Goal: Task Accomplishment & Management: Complete application form

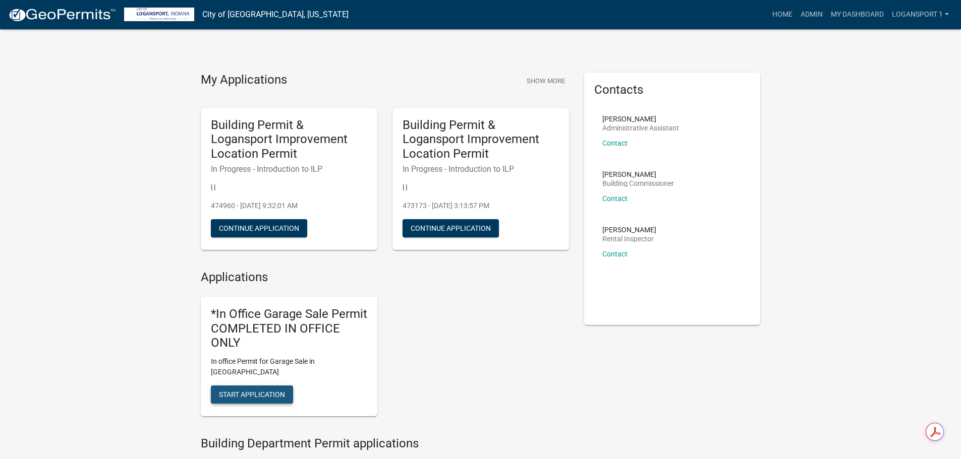
click at [244, 391] on span "Start Application" at bounding box center [252, 395] width 66 height 8
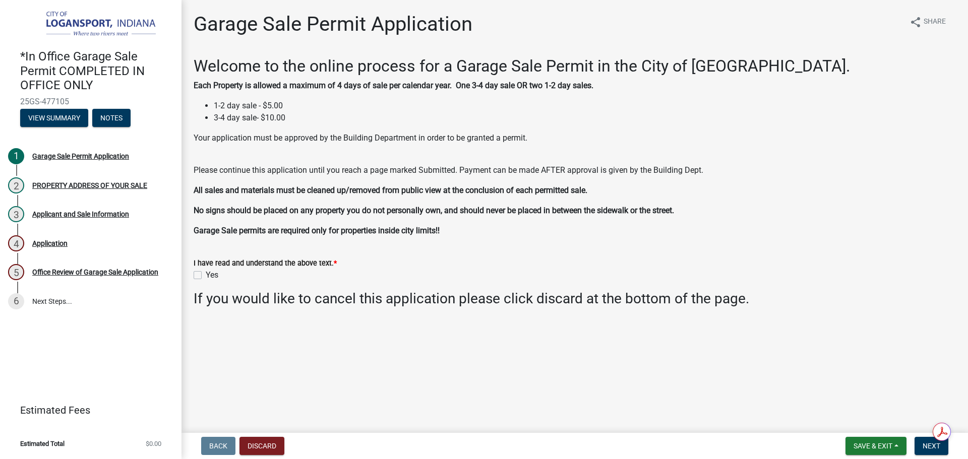
click at [206, 274] on label "Yes" at bounding box center [212, 275] width 13 height 12
click at [206, 274] on input "Yes" at bounding box center [209, 272] width 7 height 7
checkbox input "true"
click at [917, 446] on button "Next" at bounding box center [932, 446] width 34 height 18
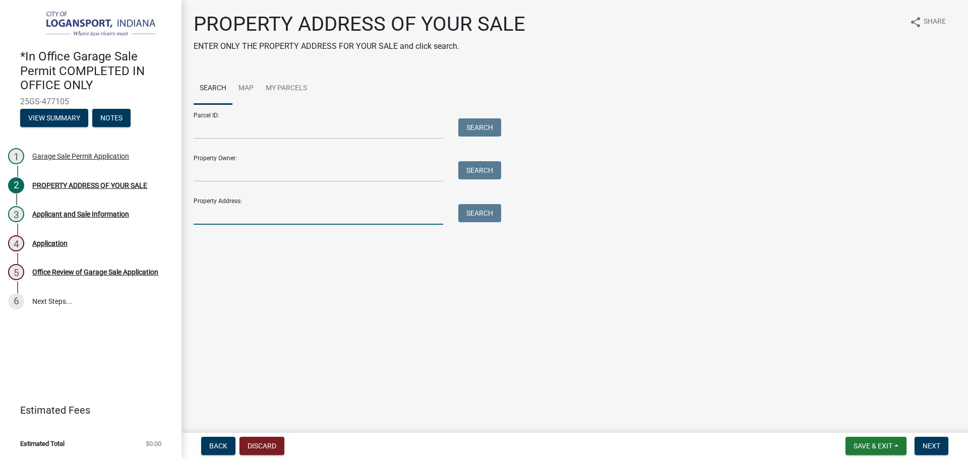
click at [371, 210] on input "Property Address:" at bounding box center [319, 214] width 250 height 21
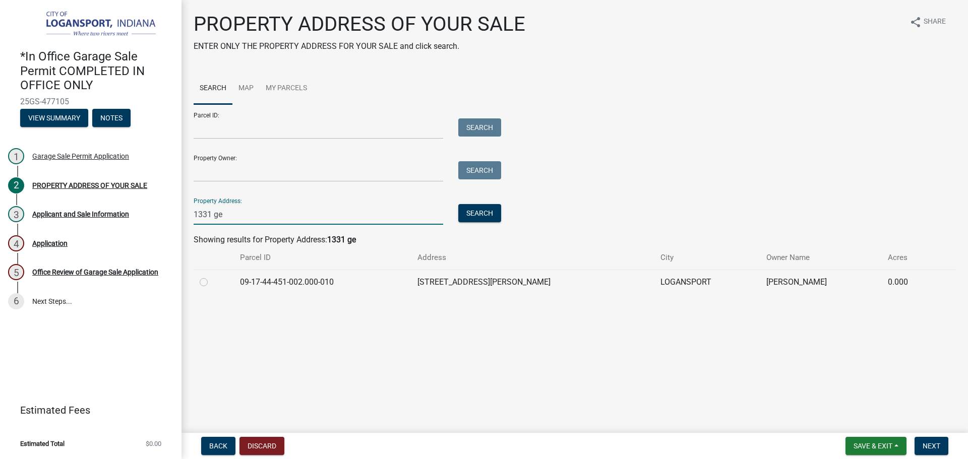
type input "1331 ge"
click at [212, 276] on label at bounding box center [212, 276] width 0 height 0
click at [212, 281] on input "radio" at bounding box center [215, 279] width 7 height 7
radio input "true"
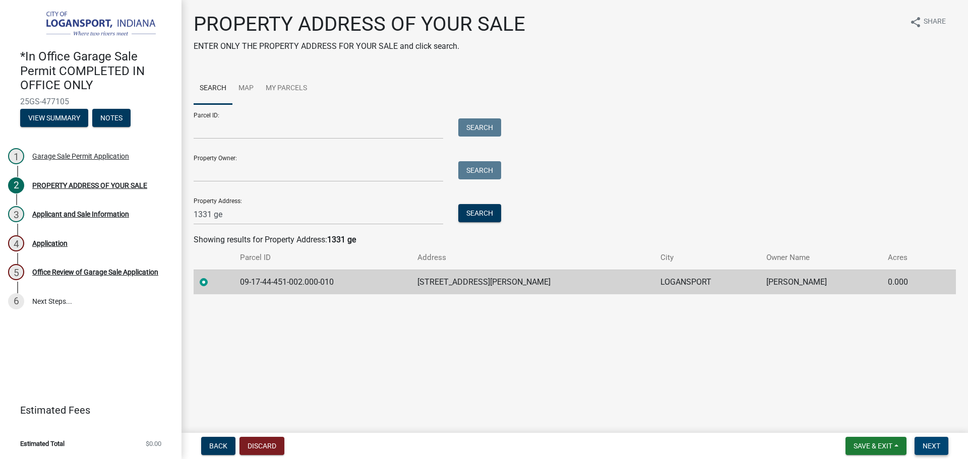
click at [934, 446] on span "Next" at bounding box center [932, 446] width 18 height 8
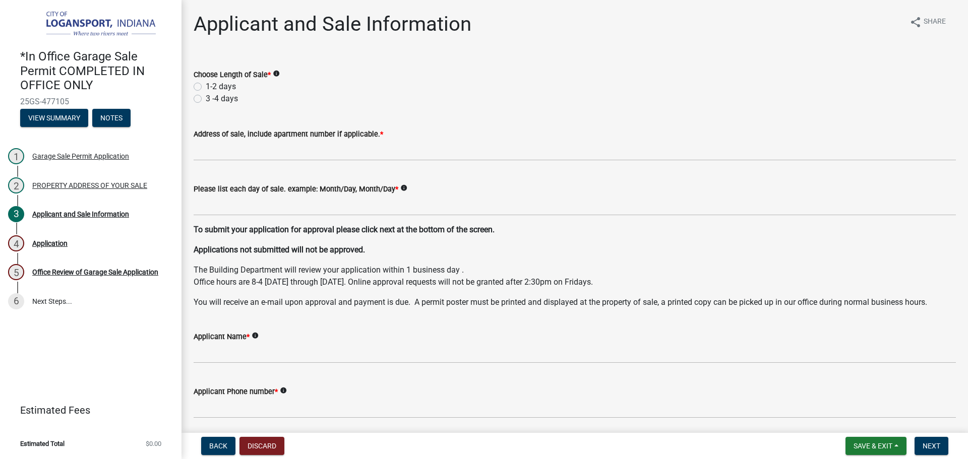
click at [206, 86] on label "1-2 days" at bounding box center [221, 87] width 30 height 12
click at [206, 86] on input "1-2 days" at bounding box center [209, 84] width 7 height 7
radio input "true"
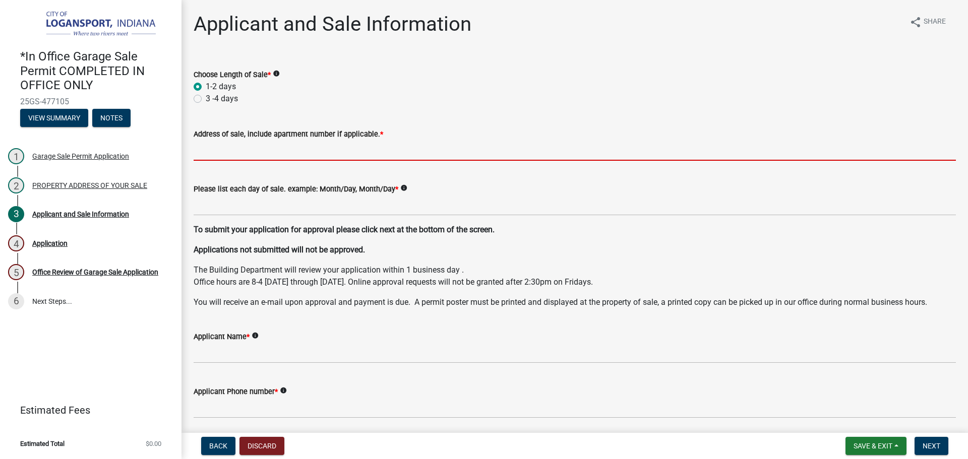
click at [216, 146] on input "Address of sale, include apartment number if applicable. *" at bounding box center [575, 150] width 763 height 21
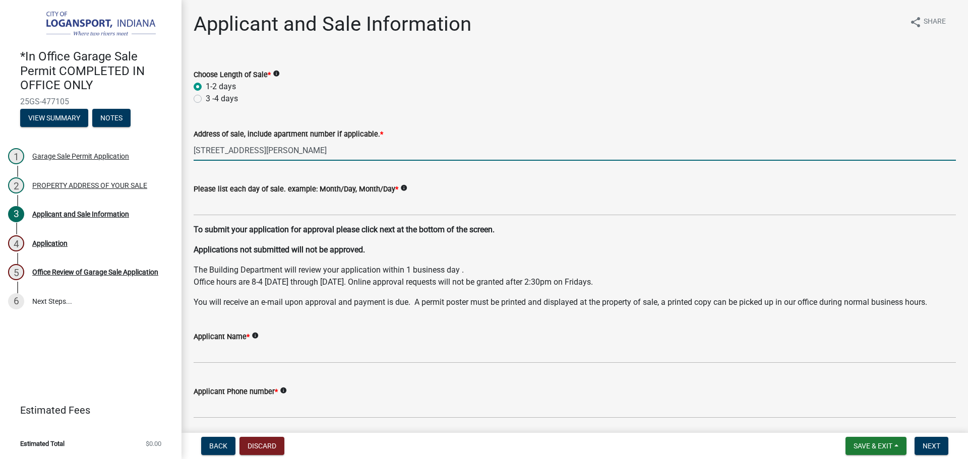
type input "[STREET_ADDRESS][PERSON_NAME]"
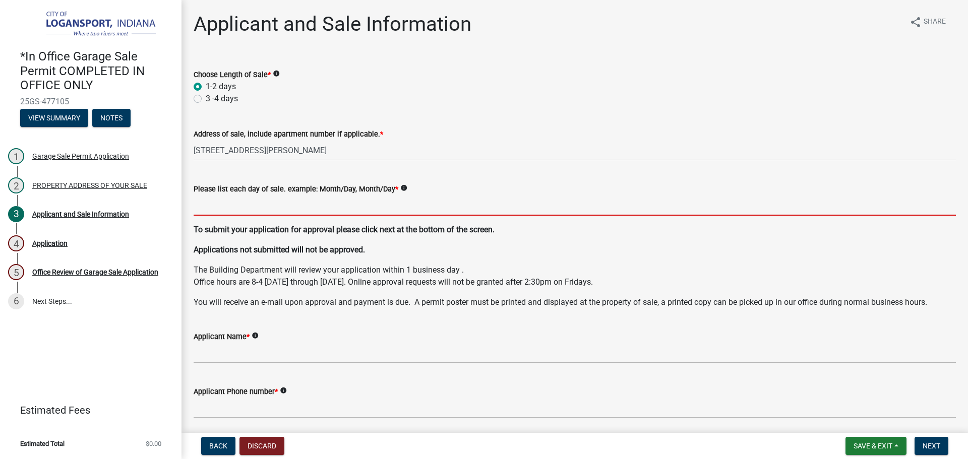
click at [344, 203] on input "Please list each day of sale. example: Month/Day, Month/Day *" at bounding box center [575, 205] width 763 height 21
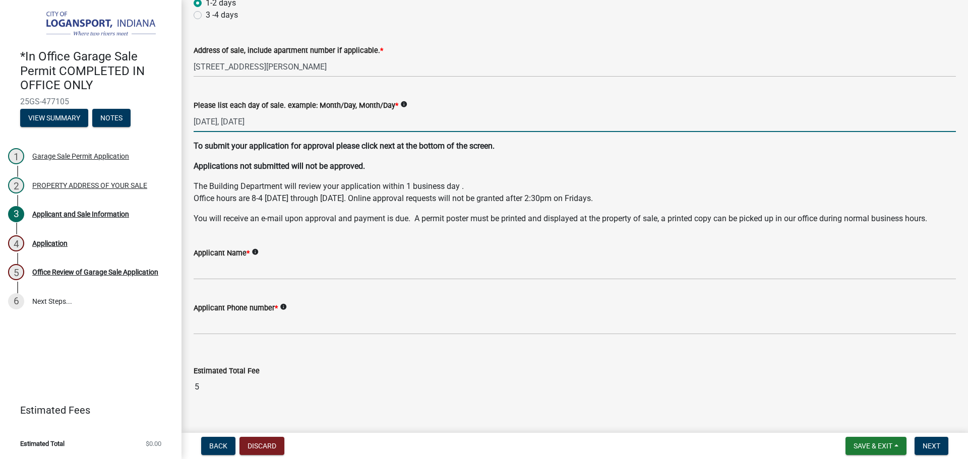
scroll to position [100, 0]
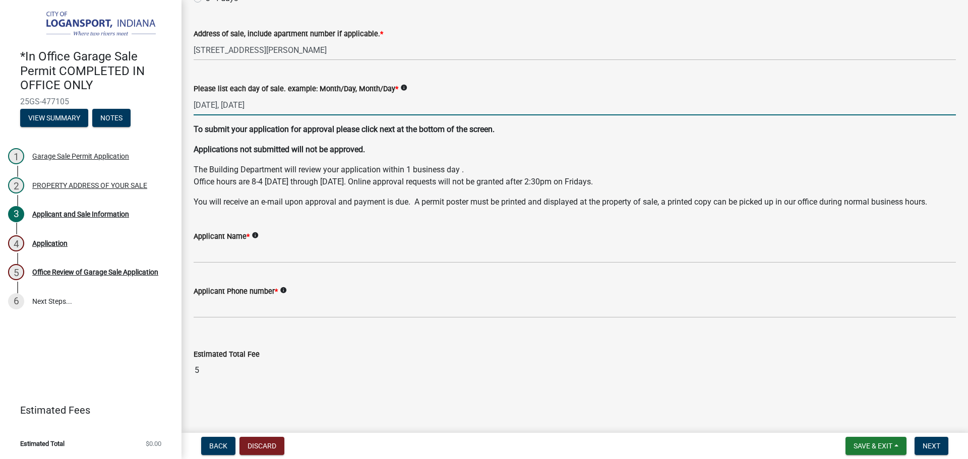
type input "[DATE], [DATE]"
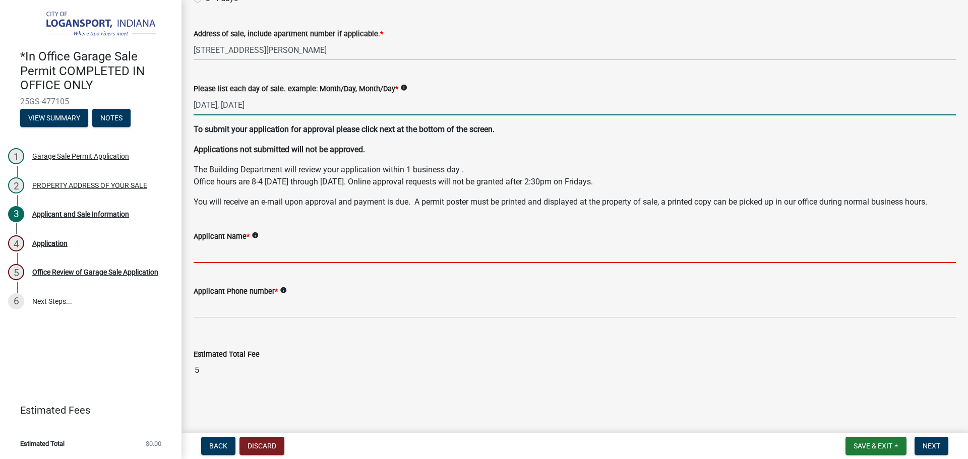
click at [237, 253] on input "Applicant Name *" at bounding box center [575, 253] width 763 height 21
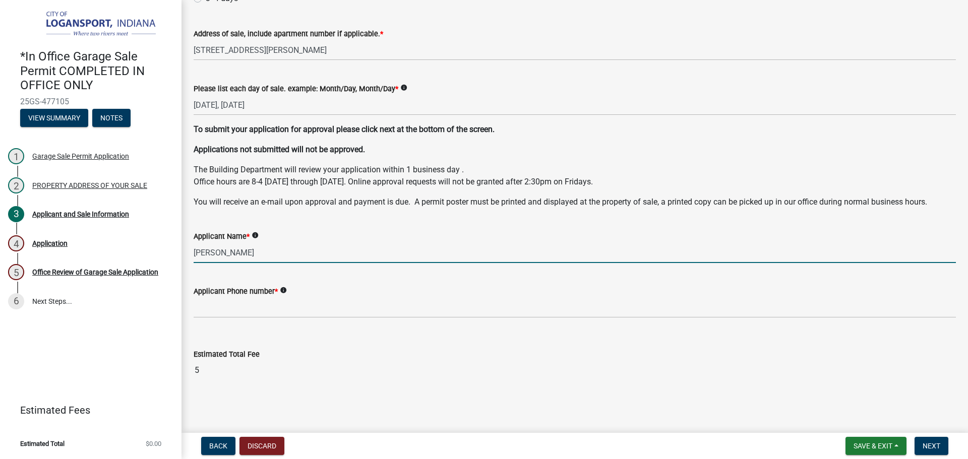
type input "[PERSON_NAME]"
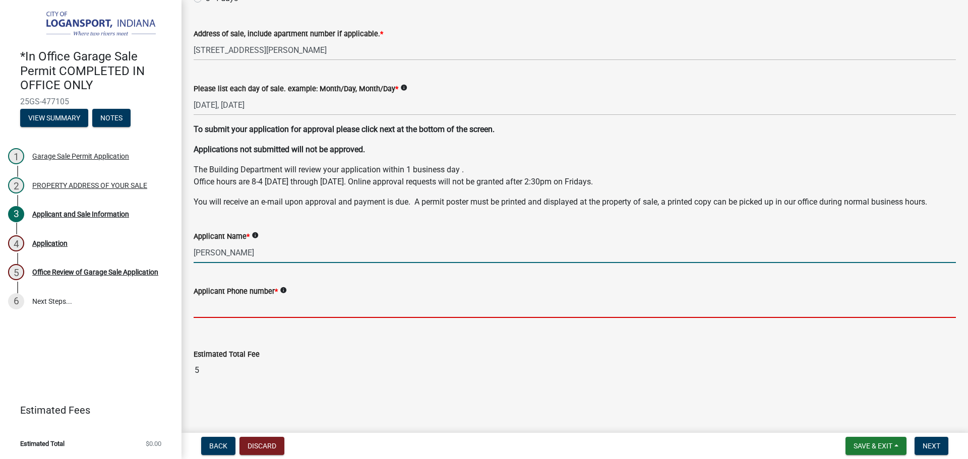
click at [234, 304] on input "Applicant Phone number *" at bounding box center [575, 308] width 763 height 21
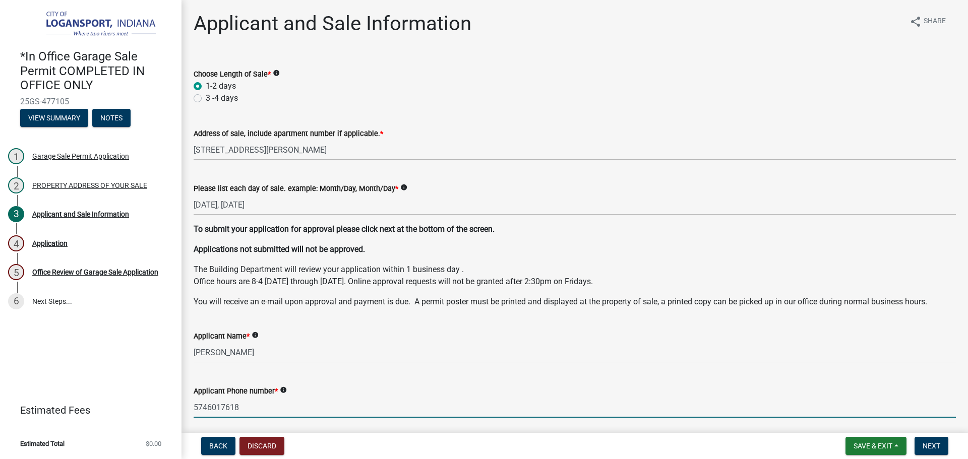
scroll to position [0, 0]
type input "5746017618"
click at [919, 446] on button "Next" at bounding box center [932, 446] width 34 height 18
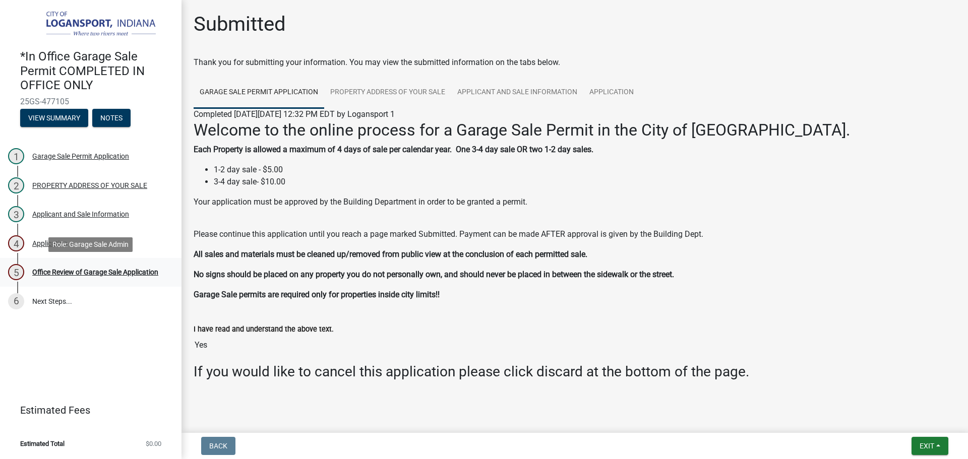
click at [67, 264] on div "5 Office Review of Garage Sale Application" at bounding box center [86, 272] width 157 height 16
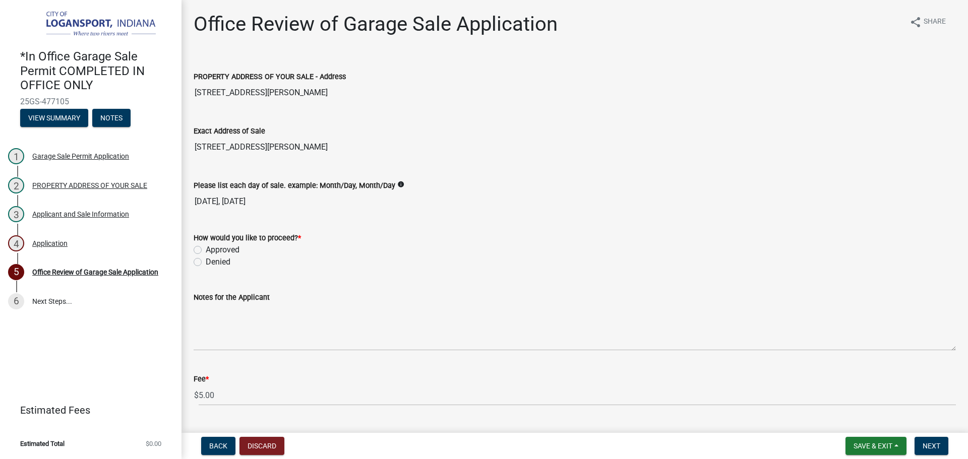
click at [198, 244] on div "How would you like to proceed? *" at bounding box center [575, 238] width 763 height 12
click at [206, 249] on label "Approved" at bounding box center [223, 250] width 34 height 12
click at [206, 249] on input "Approved" at bounding box center [209, 247] width 7 height 7
radio input "true"
click at [935, 449] on span "Next" at bounding box center [932, 446] width 18 height 8
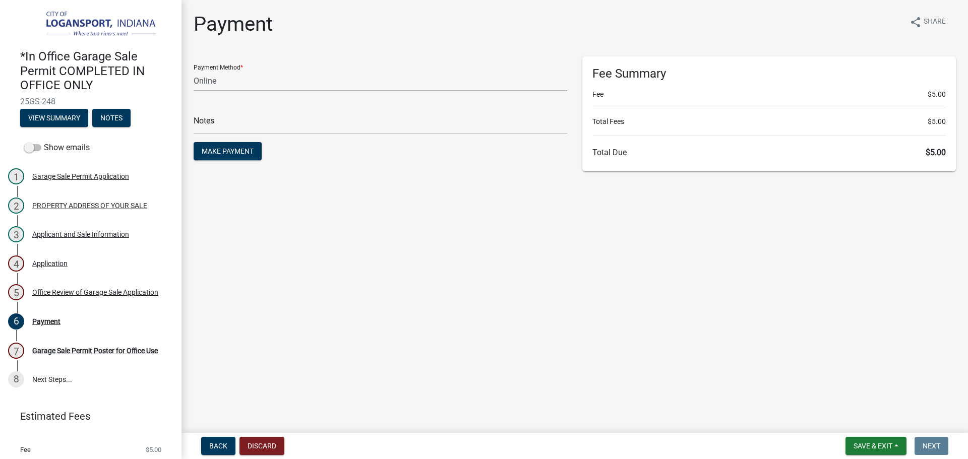
click at [238, 81] on select "Credit Card POS Check Cash Online" at bounding box center [381, 81] width 374 height 21
select select "2: 1"
click at [194, 71] on select "Credit Card POS Check Cash Online" at bounding box center [381, 81] width 374 height 21
click at [300, 110] on div "Notes" at bounding box center [381, 116] width 374 height 35
click at [308, 119] on input "text" at bounding box center [381, 123] width 374 height 21
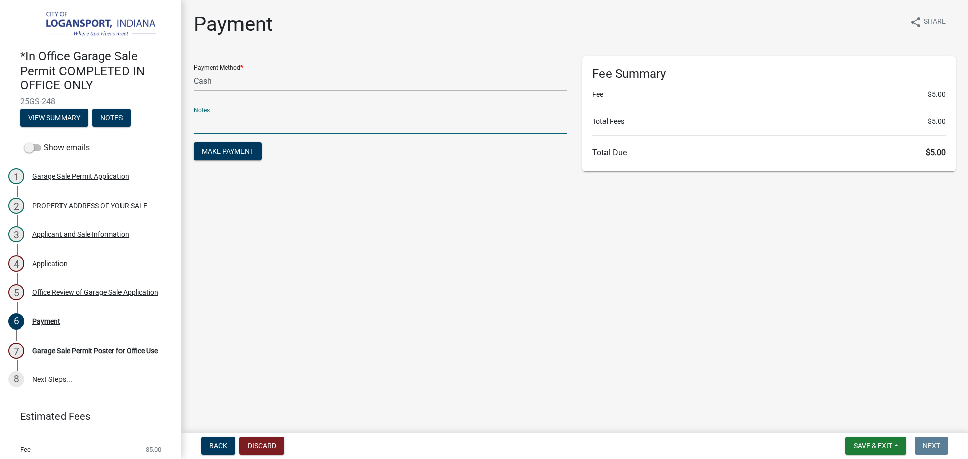
click at [296, 128] on input "text" at bounding box center [381, 123] width 374 height 21
type input "117894"
click at [242, 149] on span "Make Payment" at bounding box center [228, 151] width 52 height 8
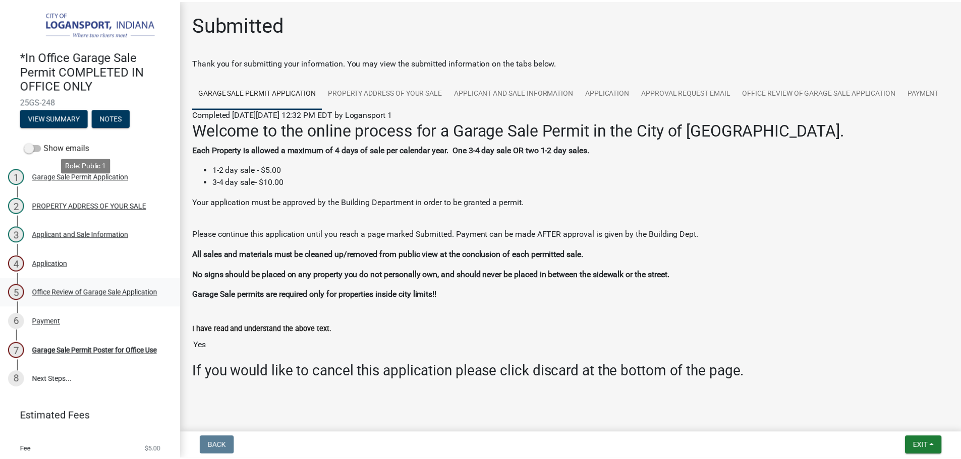
scroll to position [27, 0]
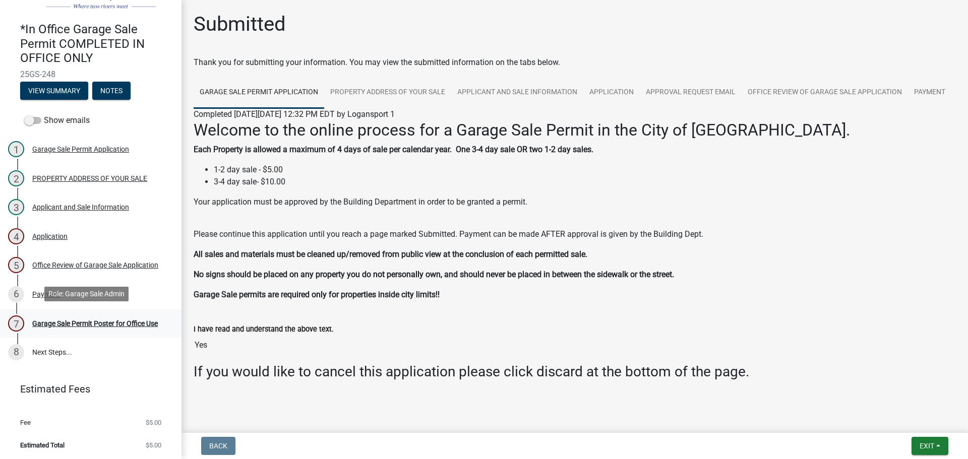
click at [108, 320] on div "Garage Sale Permit Poster for Office Use" at bounding box center [95, 323] width 126 height 7
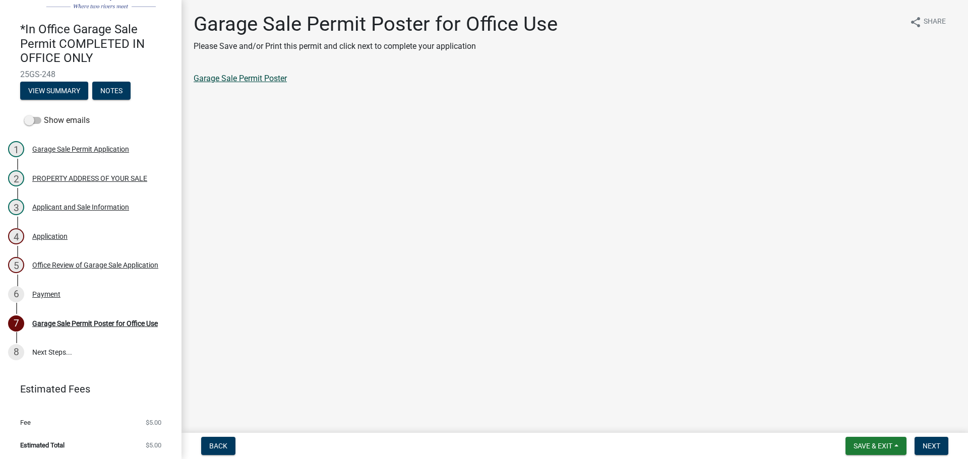
click at [279, 78] on link "Garage Sale Permit Poster" at bounding box center [240, 79] width 93 height 10
click at [927, 448] on span "Next" at bounding box center [932, 446] width 18 height 8
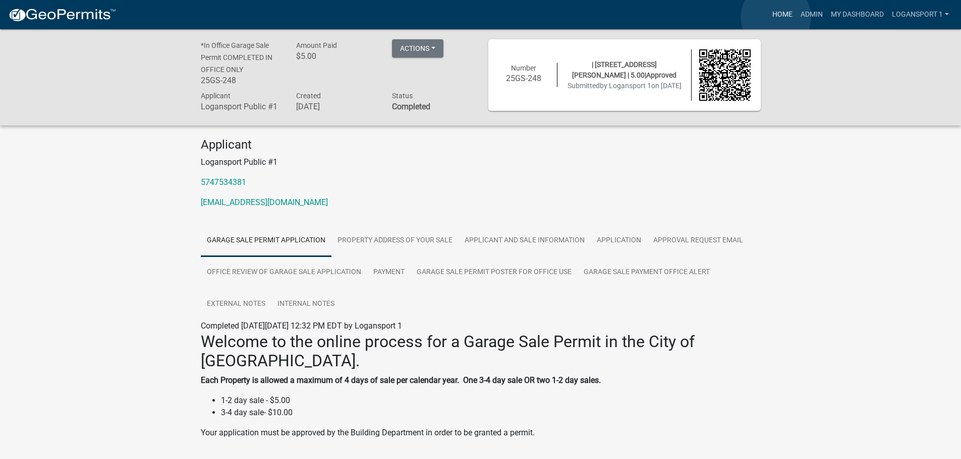
click at [776, 17] on link "Home" at bounding box center [782, 14] width 28 height 19
